Goal: Find specific page/section: Find specific page/section

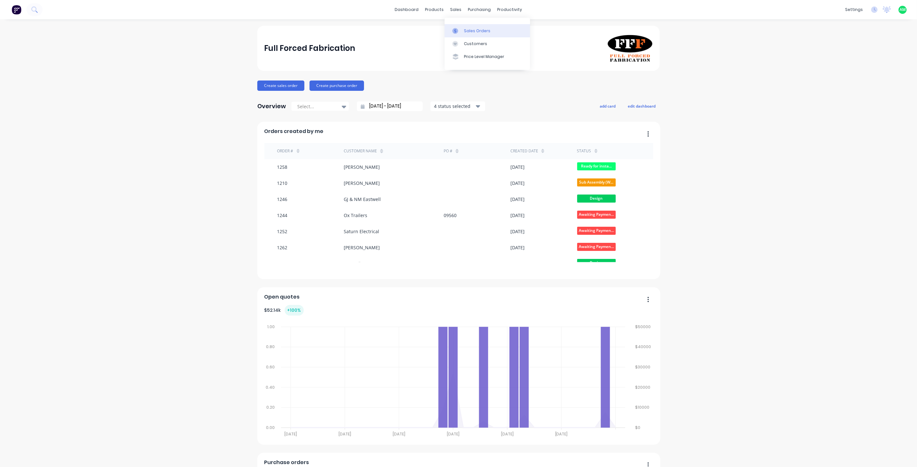
click at [466, 33] on div "Sales Orders" at bounding box center [477, 31] width 26 height 6
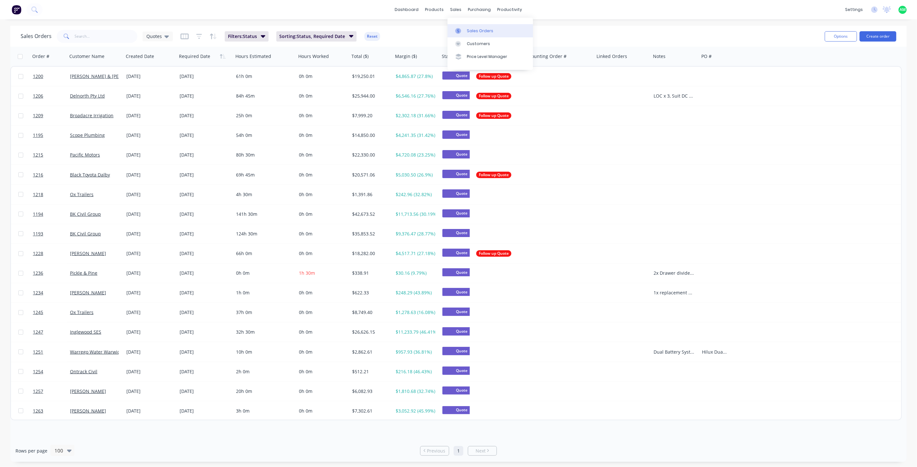
click at [471, 34] on div "Sales Orders" at bounding box center [480, 31] width 26 height 6
click at [501, 10] on div "productivity" at bounding box center [509, 10] width 31 height 10
click at [512, 27] on link "Workflow" at bounding box center [534, 30] width 85 height 13
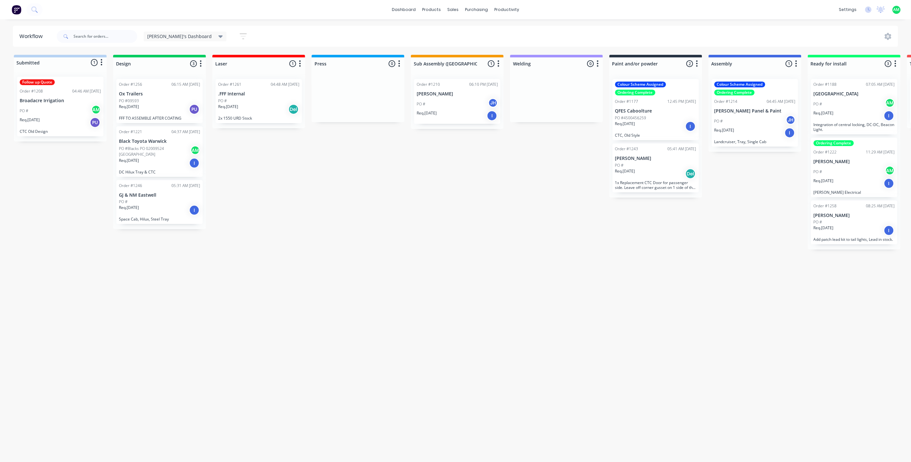
click at [635, 121] on p "Req. [DATE]" at bounding box center [625, 124] width 20 height 6
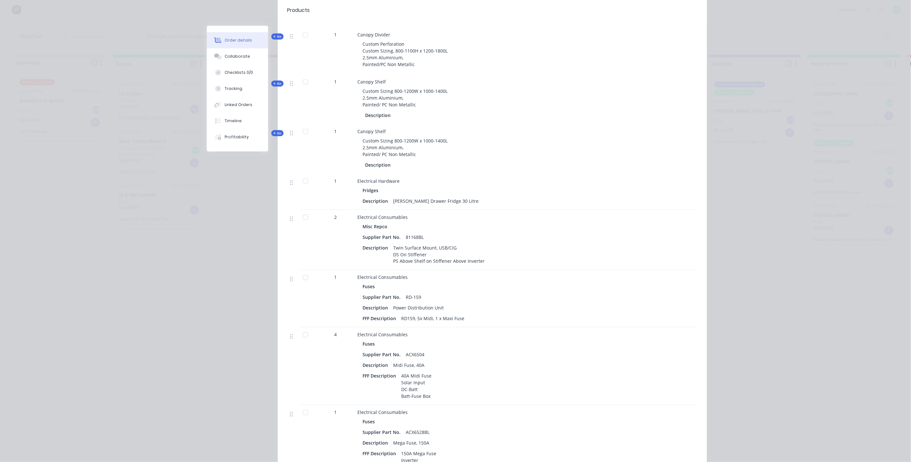
scroll to position [286, 0]
